Goal: Transaction & Acquisition: Book appointment/travel/reservation

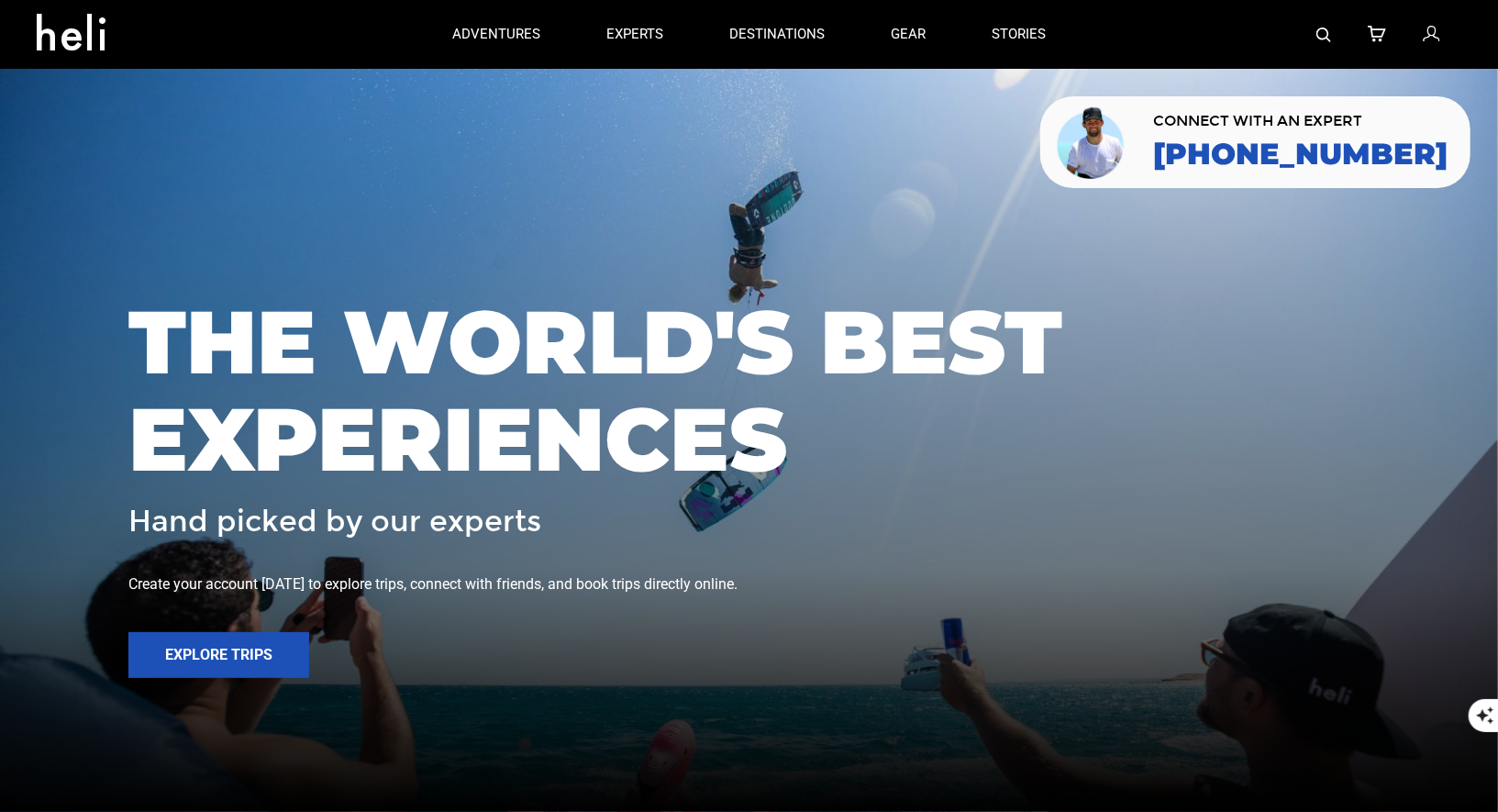
click at [1321, 25] on link at bounding box center [1324, 34] width 15 height 69
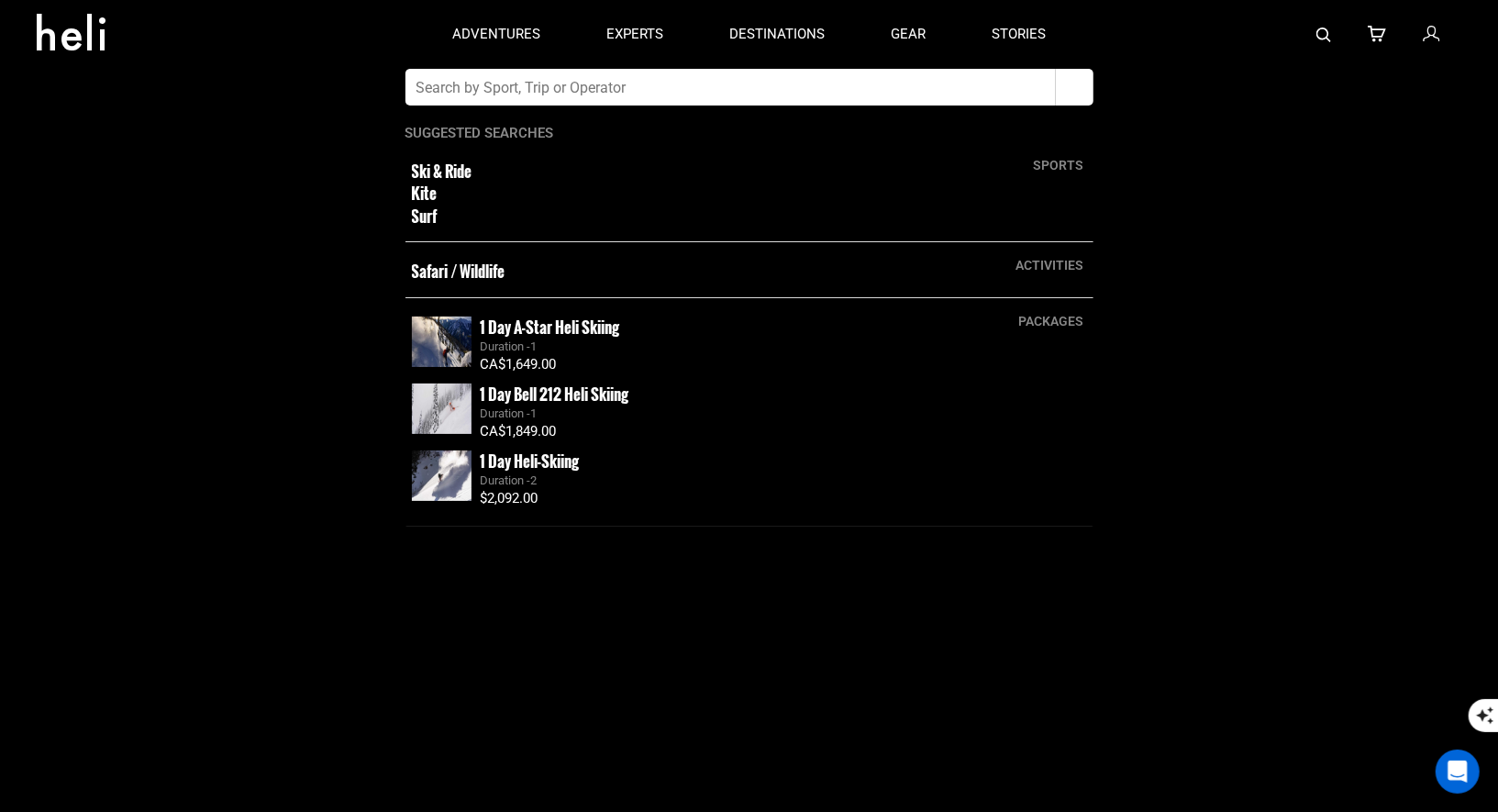
click at [845, 84] on input "text" at bounding box center [731, 88] width 651 height 37
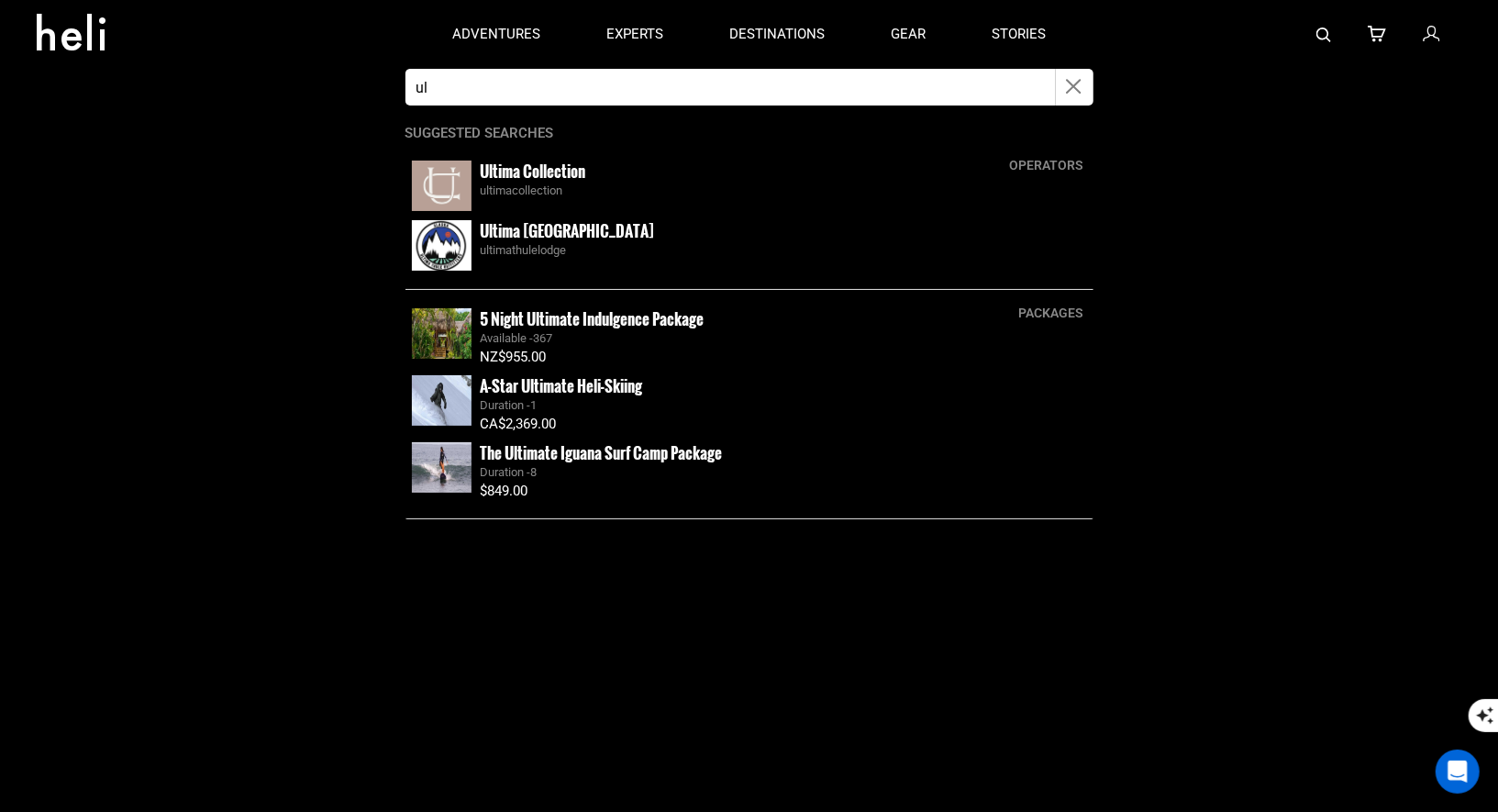
type input "u"
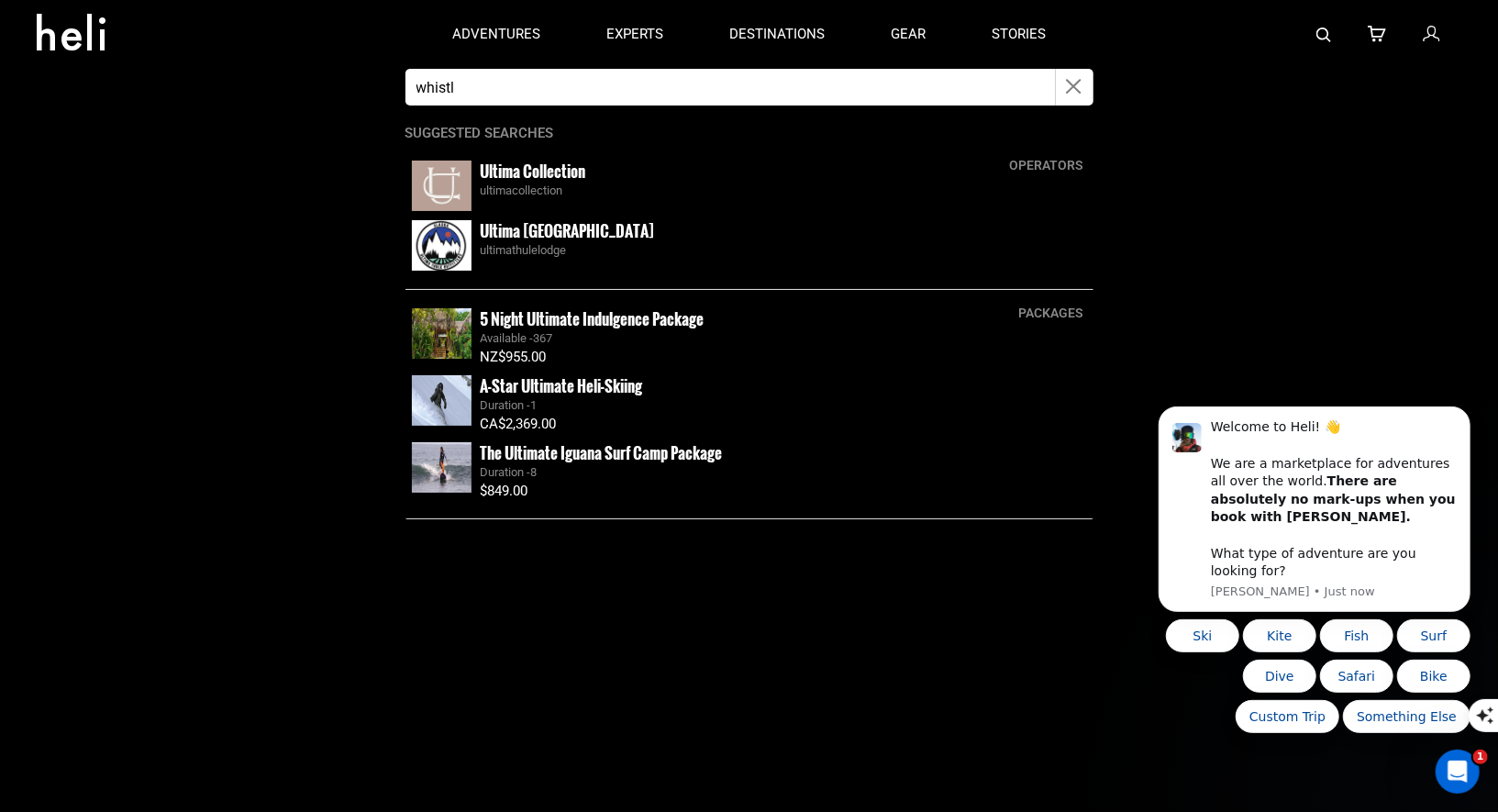
type input "whistler"
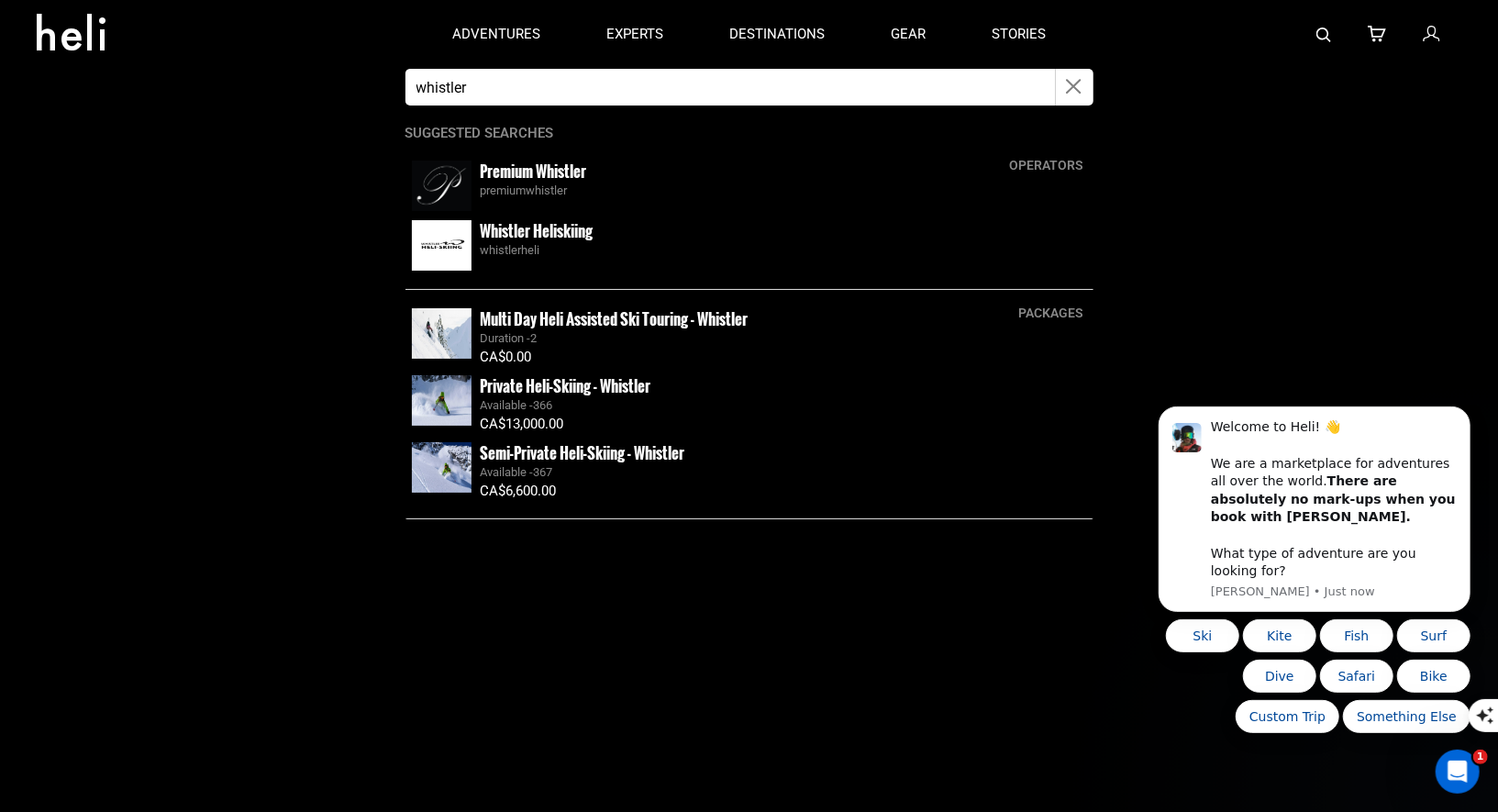
click at [503, 228] on small "Whistler Heliskiing" at bounding box center [537, 230] width 113 height 23
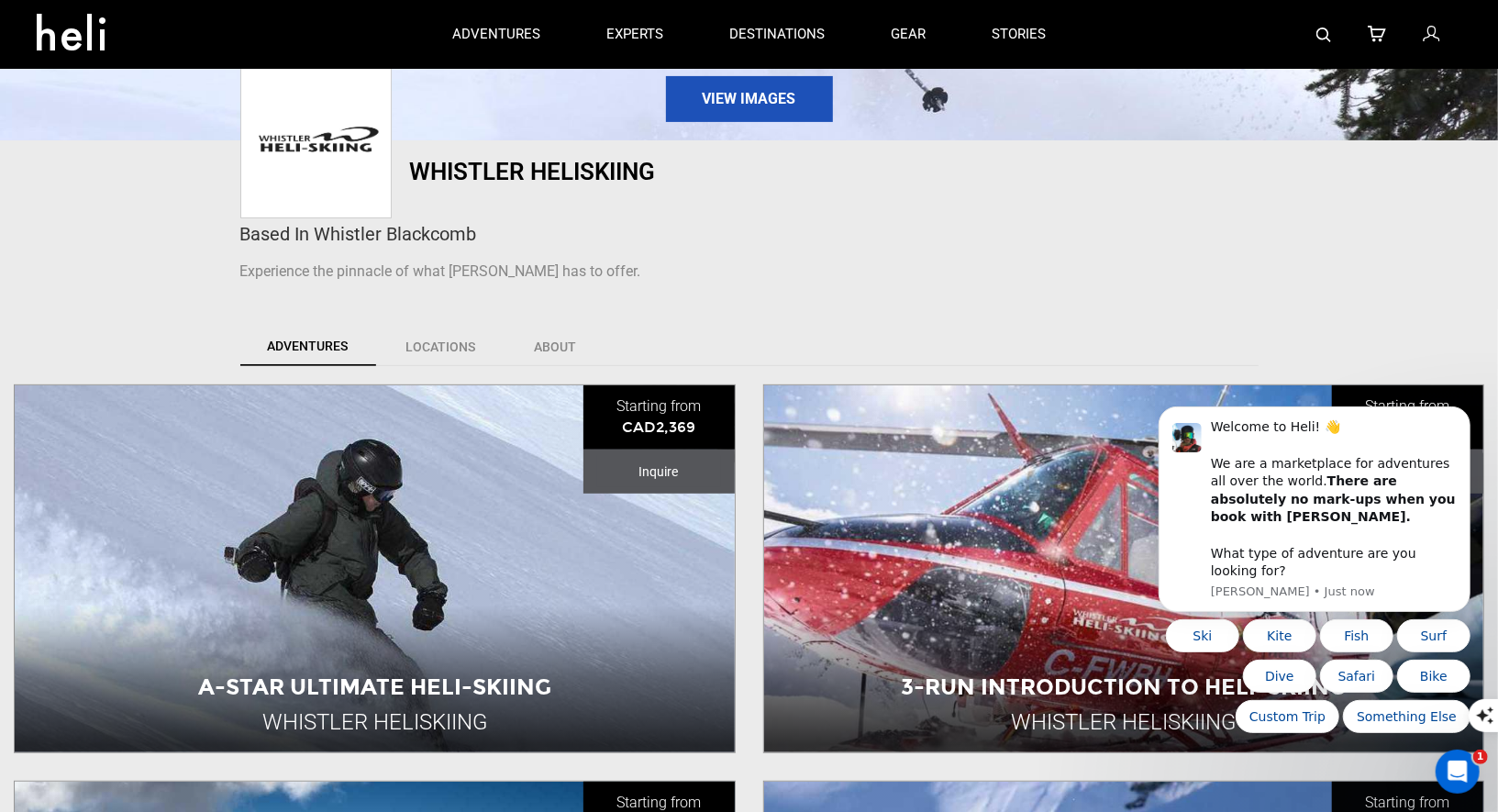
scroll to position [557, 0]
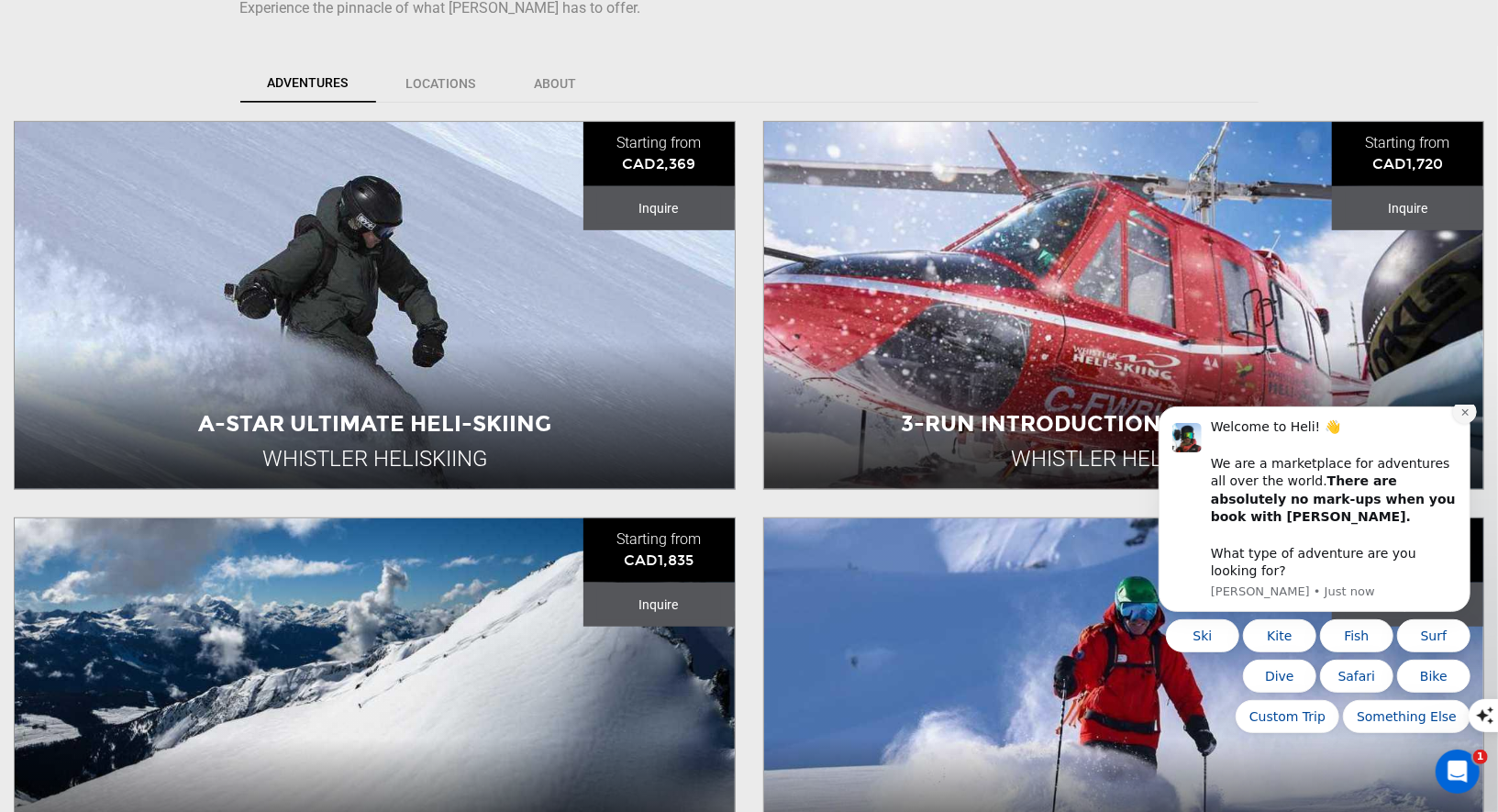
click at [1471, 423] on button "Dismiss notification" at bounding box center [1464, 410] width 24 height 24
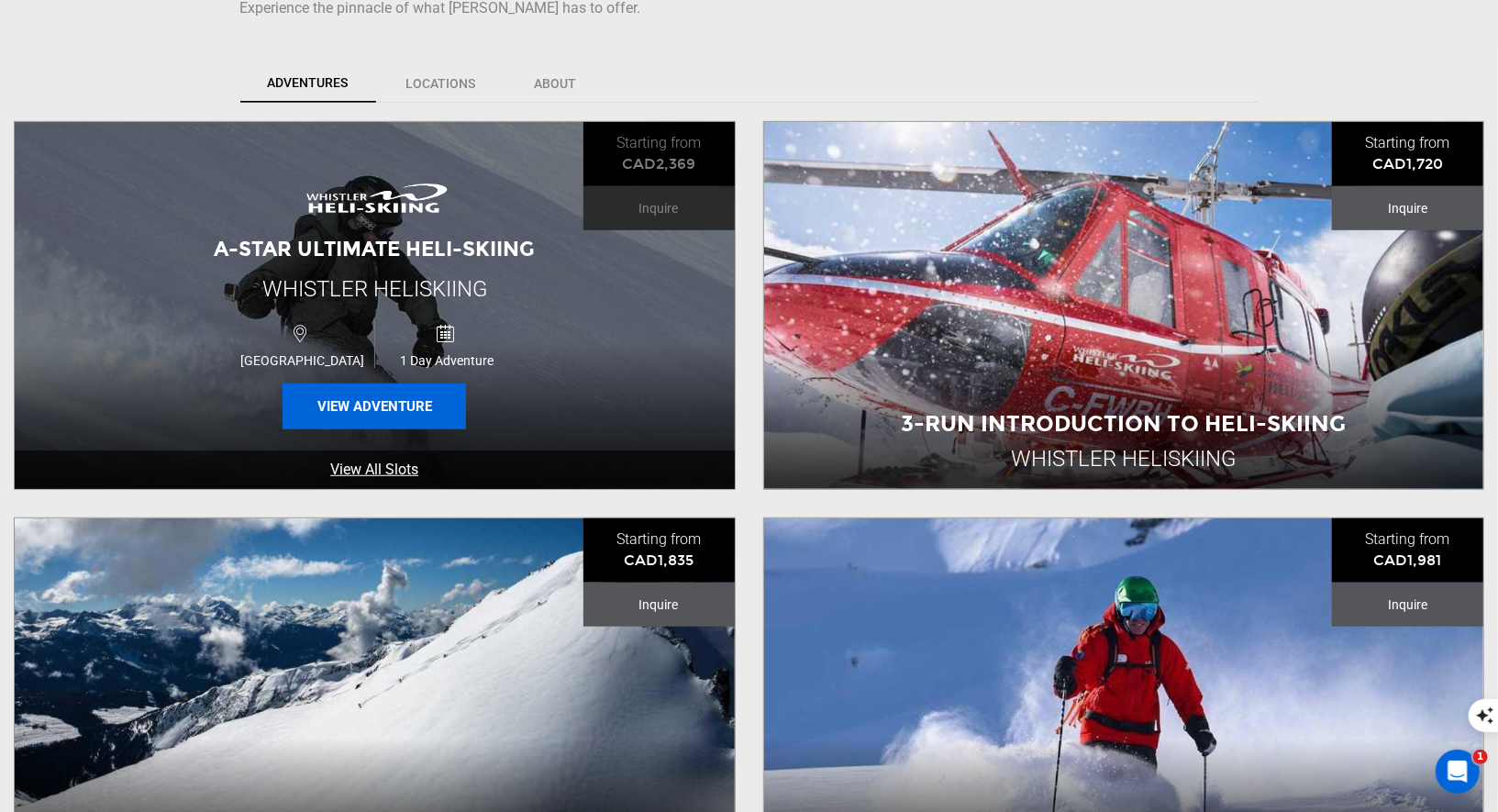
click at [411, 402] on button "View Adventure" at bounding box center [374, 406] width 184 height 46
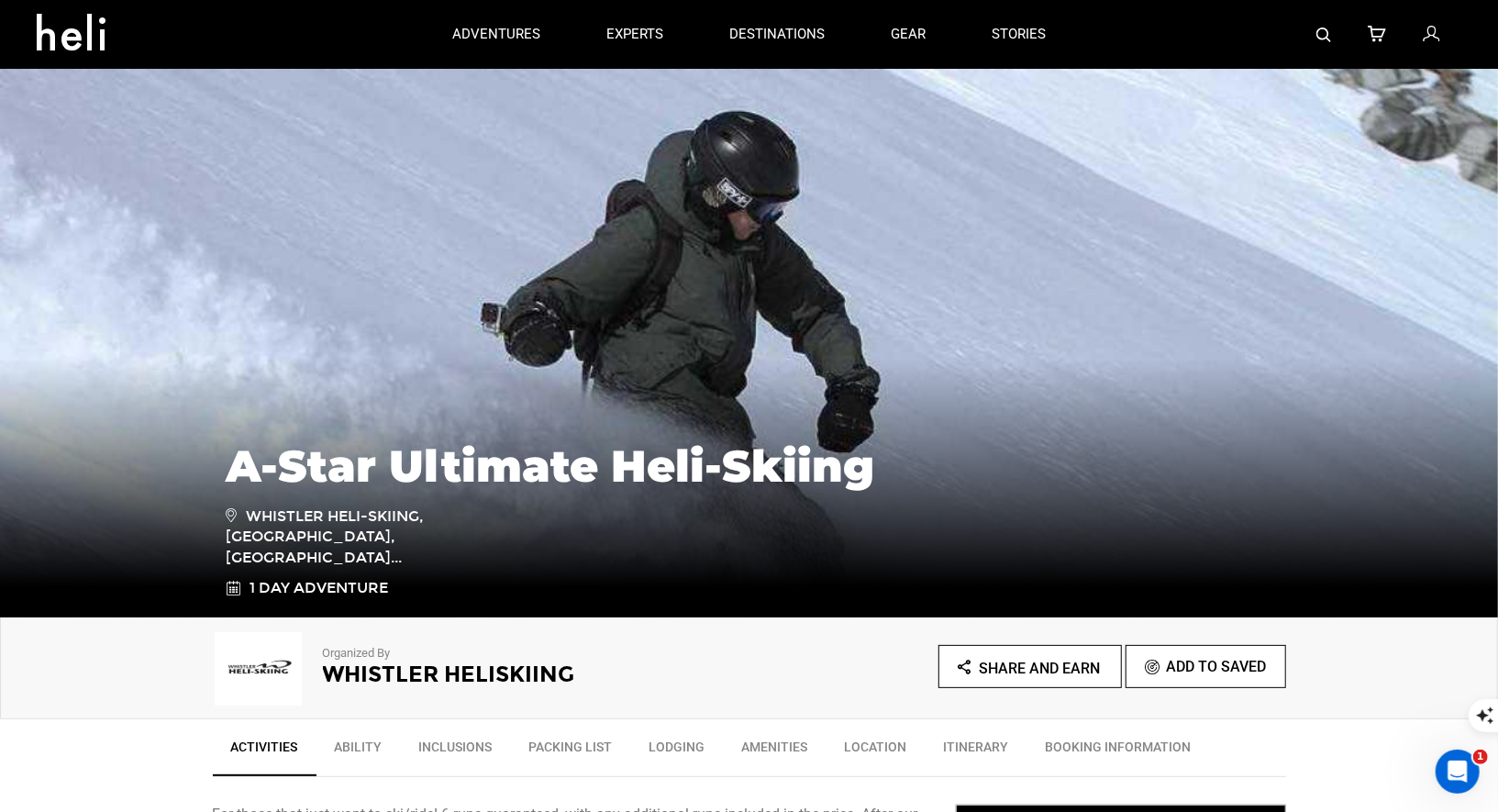
click at [353, 674] on h2 "Whistler Heliskiing" at bounding box center [511, 674] width 376 height 24
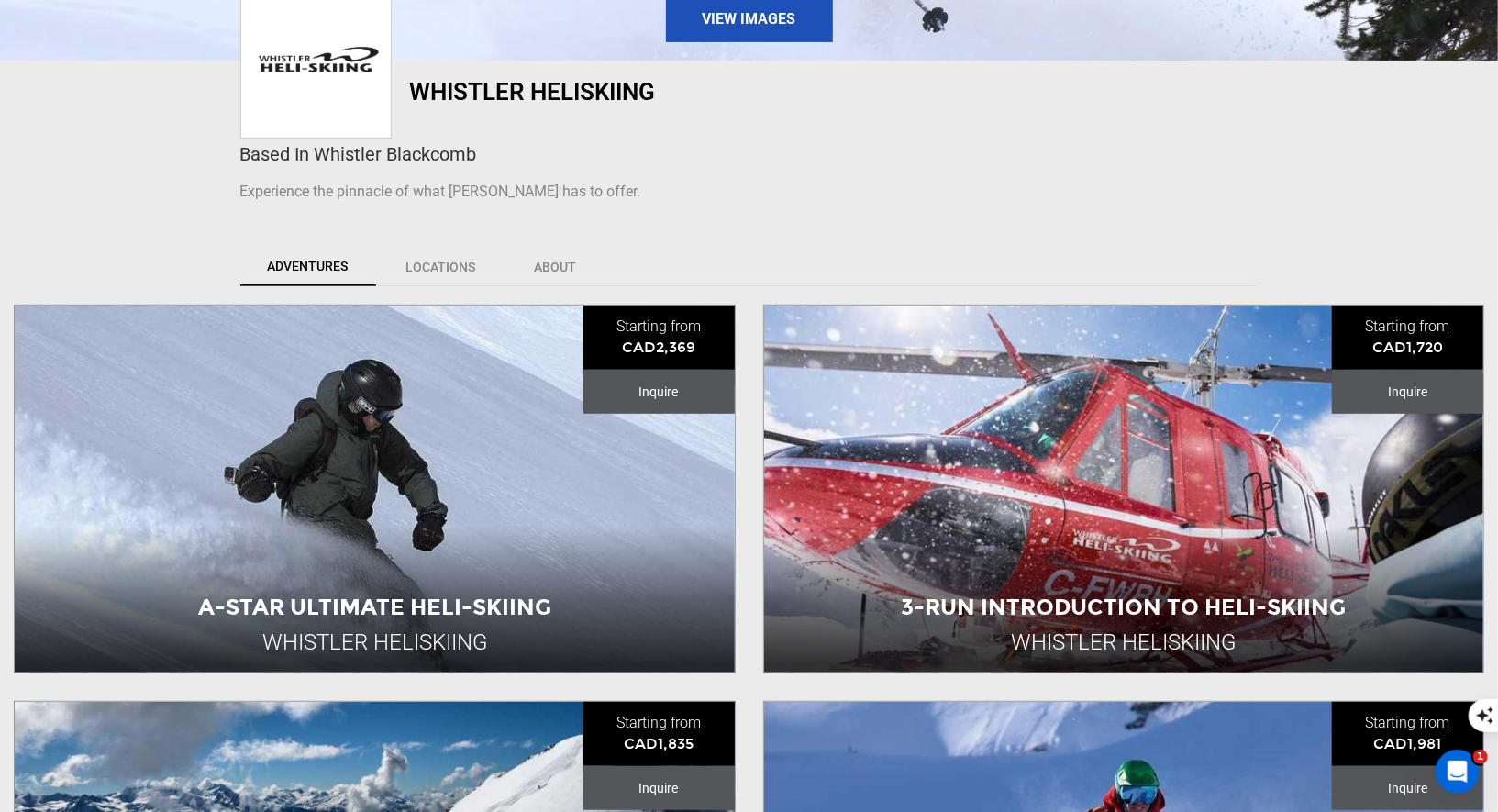
scroll to position [858, 0]
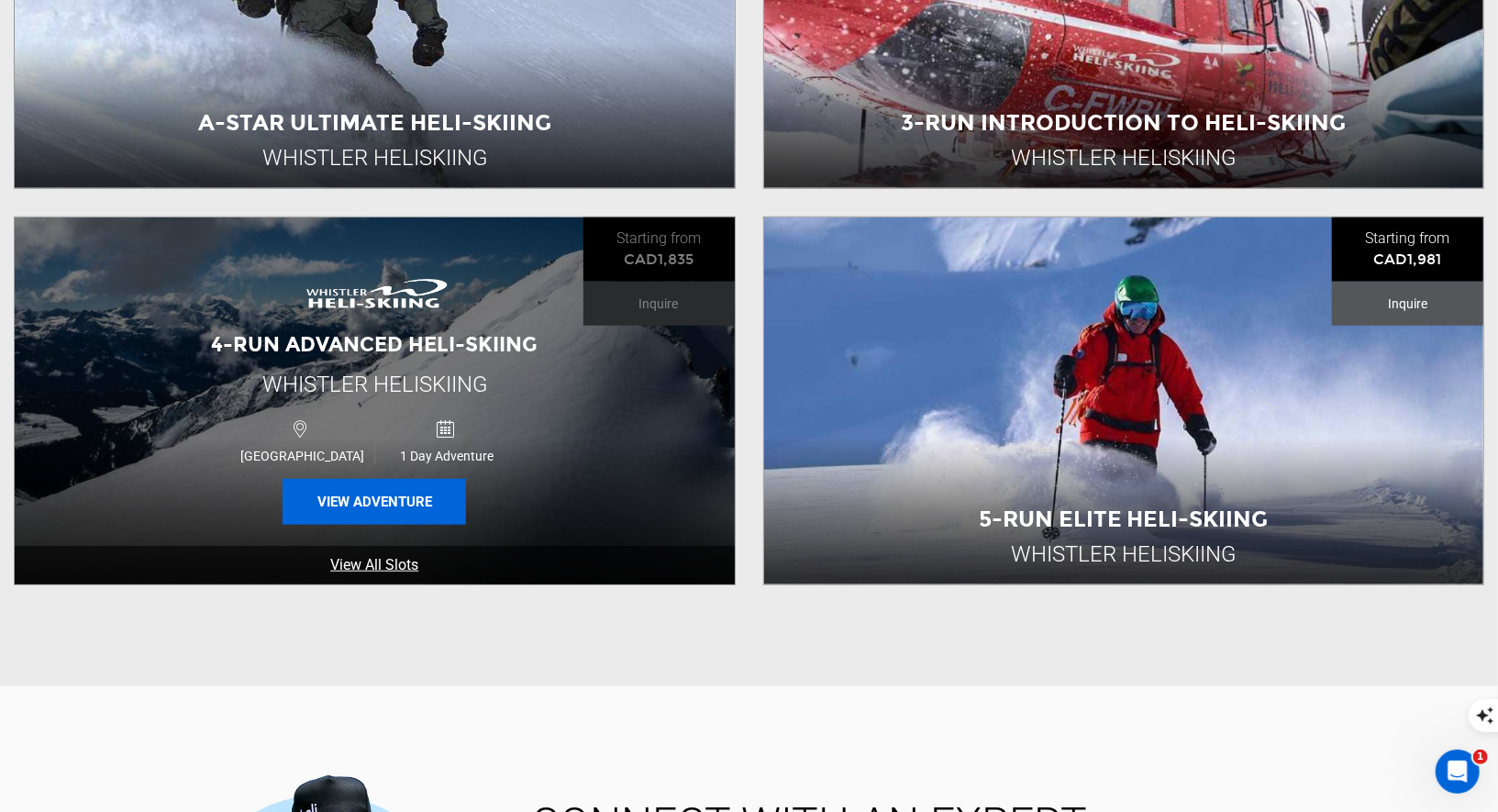
click at [415, 507] on button "View Adventure" at bounding box center [374, 501] width 184 height 46
